Goal: Task Accomplishment & Management: Use online tool/utility

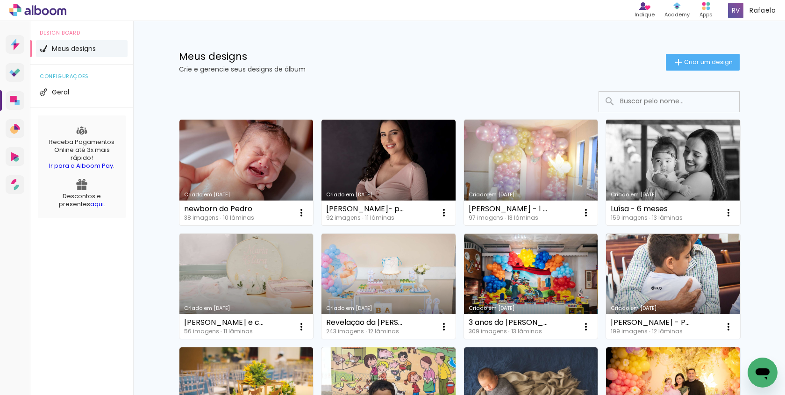
click at [667, 162] on link "Criado em [DATE]" at bounding box center [673, 173] width 134 height 106
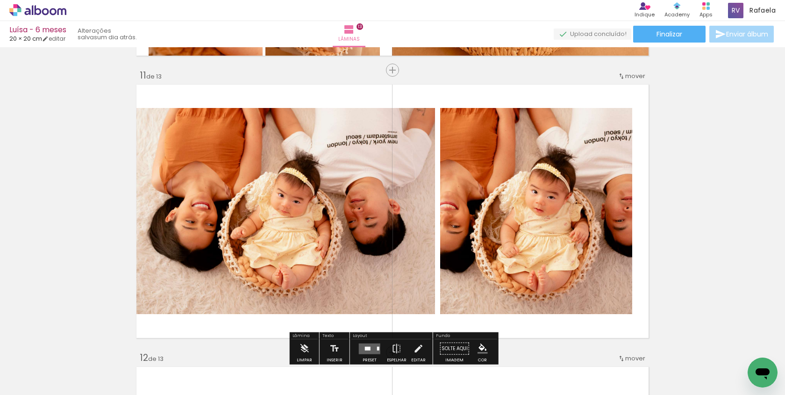
scroll to position [2815, 0]
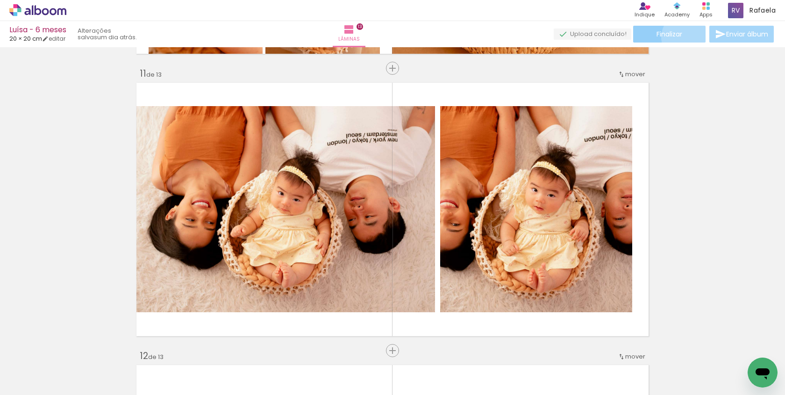
click at [682, 37] on paper-button "Finalizar" at bounding box center [669, 34] width 72 height 17
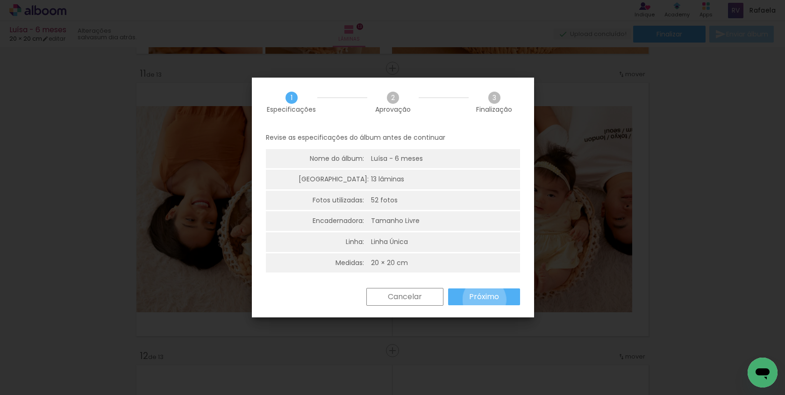
click at [0, 0] on slot "Próximo" at bounding box center [0, 0] width 0 height 0
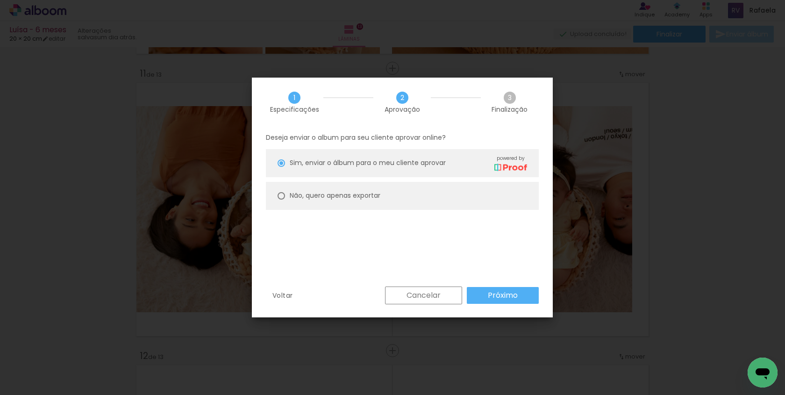
click at [0, 0] on slot "Próximo" at bounding box center [0, 0] width 0 height 0
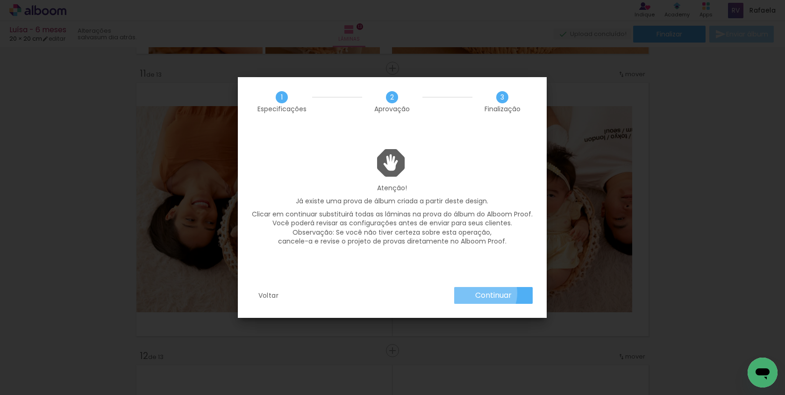
click at [0, 0] on slot "Continuar" at bounding box center [0, 0] width 0 height 0
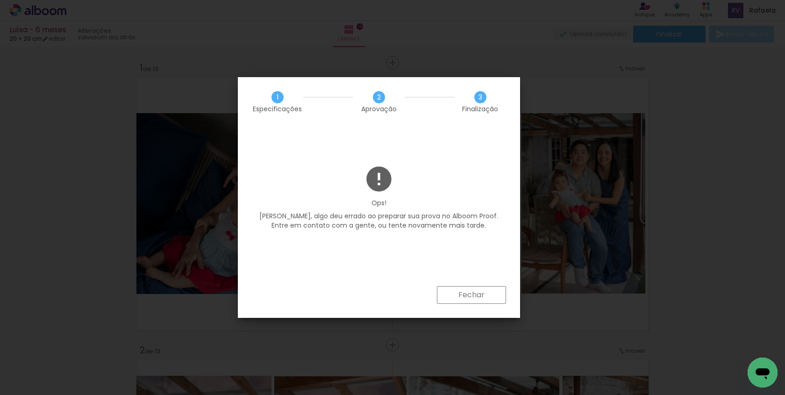
scroll to position [2815, 0]
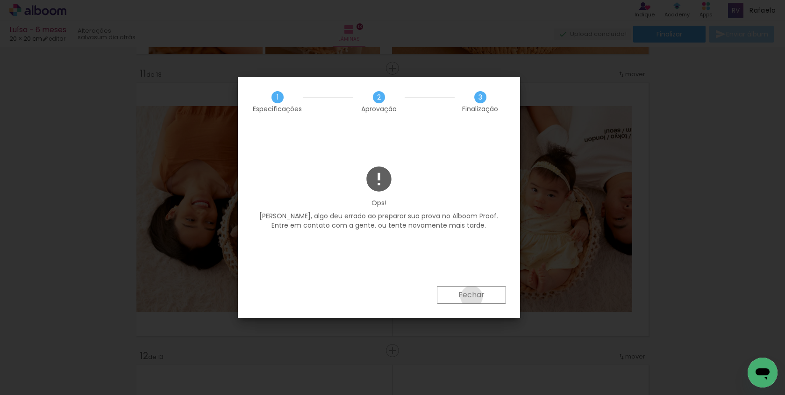
click at [0, 0] on slot "Fechar" at bounding box center [0, 0] width 0 height 0
